Goal: Find specific page/section: Find specific page/section

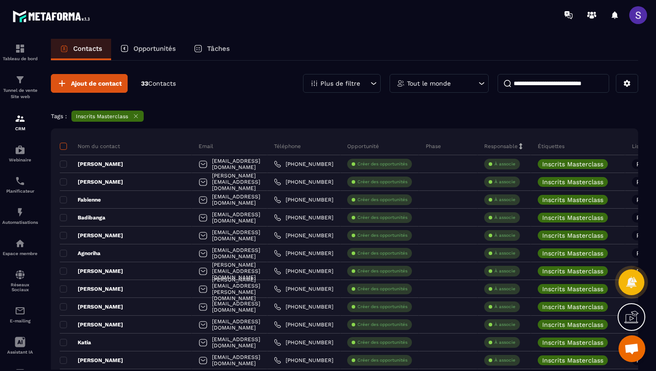
click at [63, 144] on span at bounding box center [63, 146] width 7 height 7
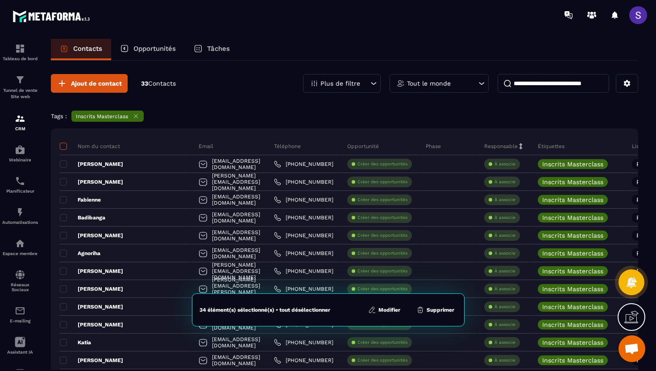
click at [63, 144] on span at bounding box center [63, 146] width 7 height 7
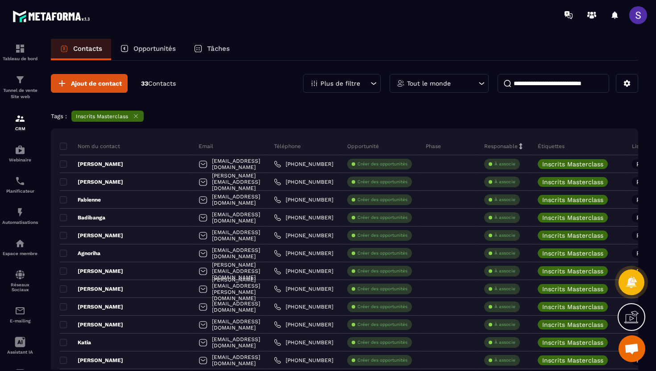
click at [144, 41] on div "Opportunités" at bounding box center [148, 49] width 74 height 21
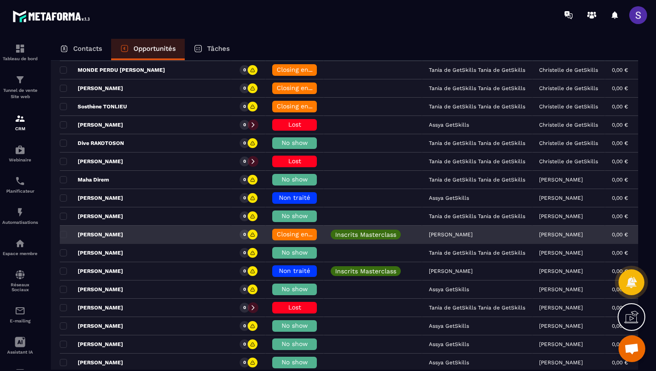
click at [123, 236] on p "[PERSON_NAME]" at bounding box center [91, 234] width 63 height 7
